Goal: Task Accomplishment & Management: Manage account settings

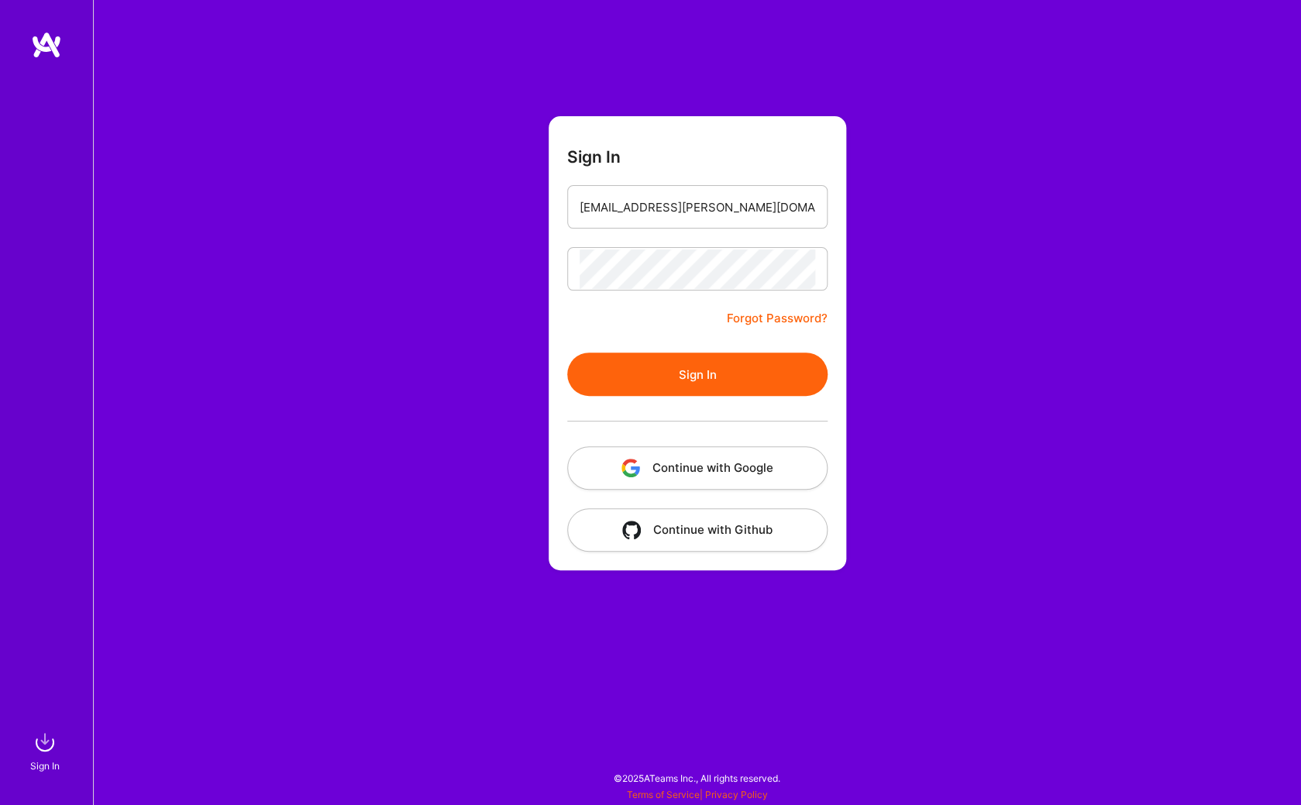
type input "[EMAIL_ADDRESS][PERSON_NAME][DOMAIN_NAME]"
click at [720, 389] on button "Sign In" at bounding box center [697, 373] width 260 height 43
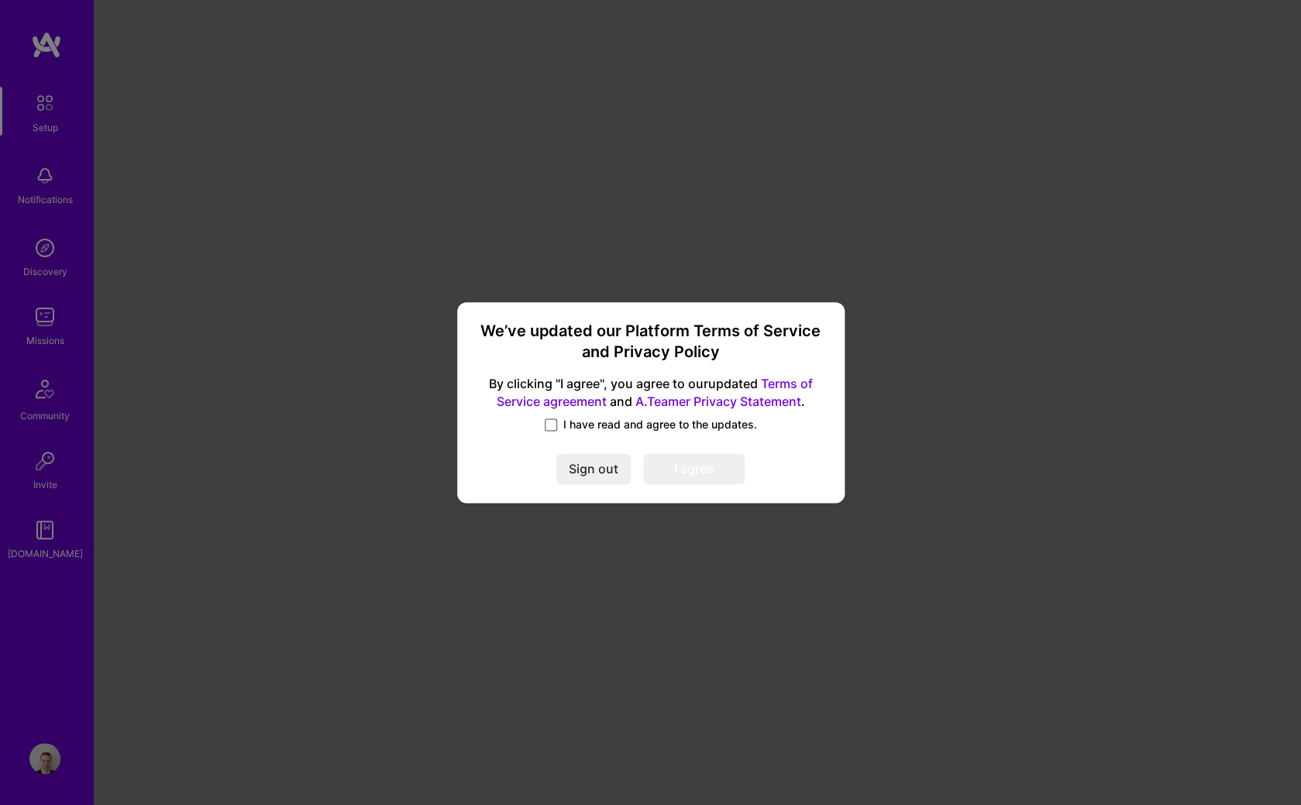
click at [553, 421] on span at bounding box center [551, 424] width 12 height 12
click at [0, 0] on input "I have read and agree to the updates." at bounding box center [0, 0] width 0 height 0
click at [689, 473] on button "I agree" at bounding box center [693, 469] width 101 height 31
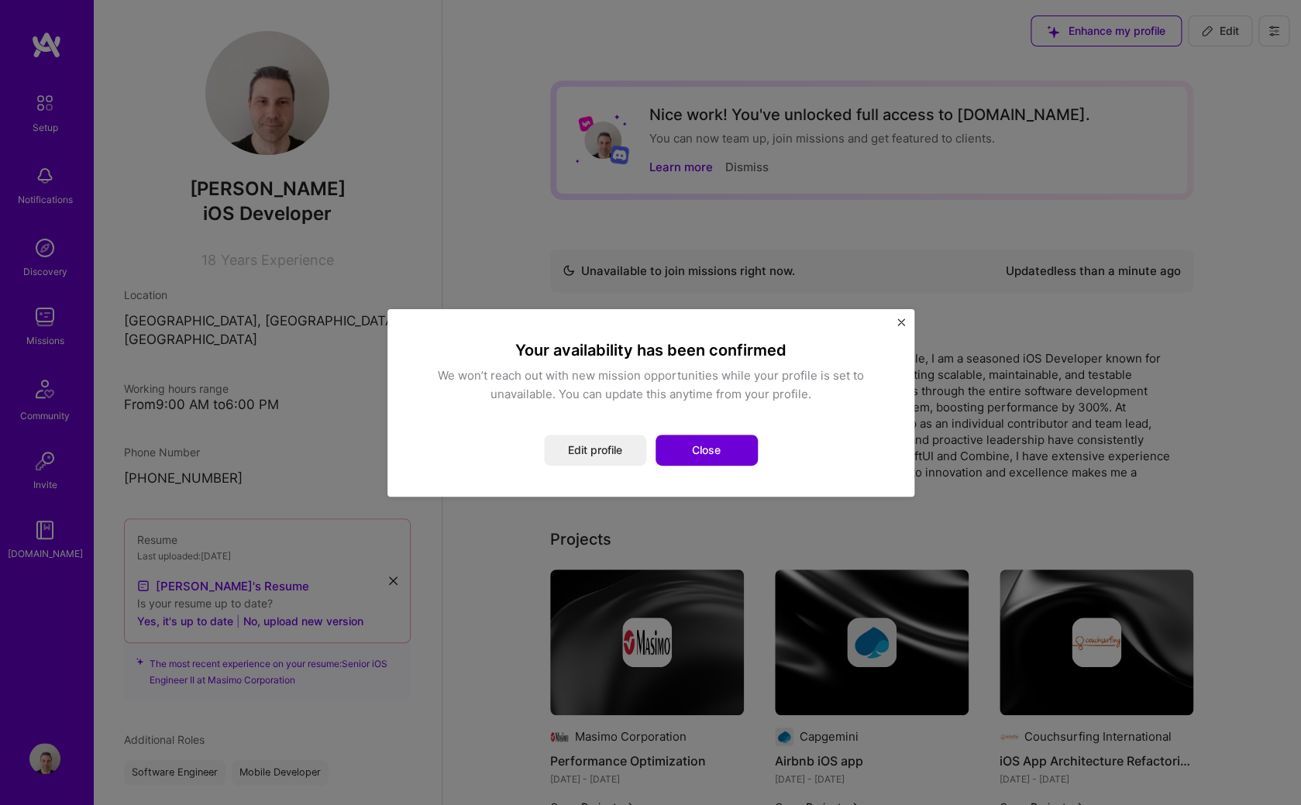
click at [737, 449] on button "Close" at bounding box center [706, 450] width 102 height 31
